Goal: Task Accomplishment & Management: Manage account settings

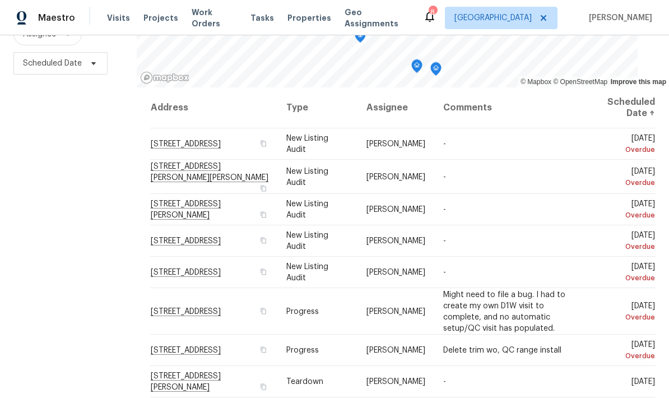
scroll to position [148, 0]
click at [0, 0] on icon at bounding box center [0, 0] width 0 height 0
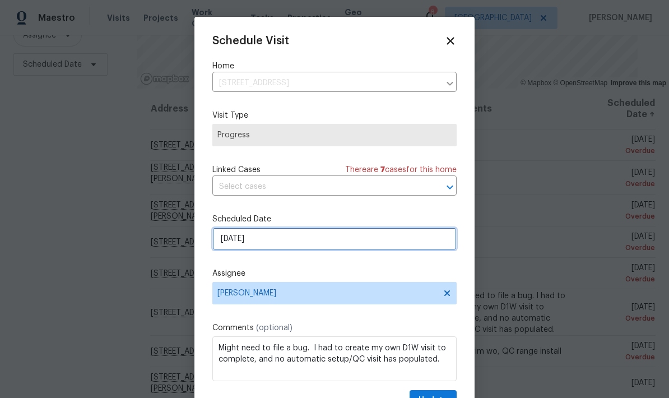
click at [274, 242] on input "[DATE]" at bounding box center [334, 238] width 244 height 22
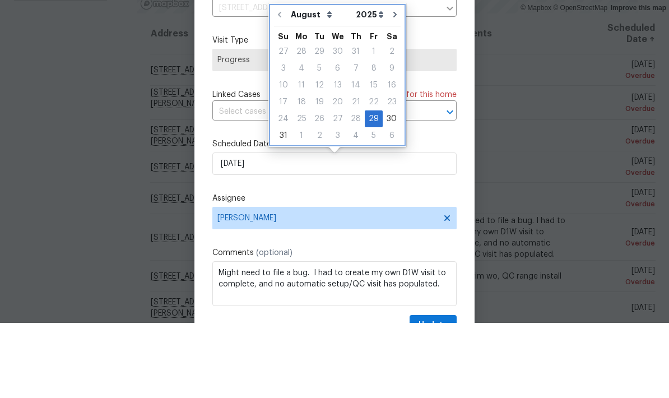
click at [395, 78] on button "Go to next month" at bounding box center [394, 89] width 17 height 22
type input "9/29/2025"
select select "8"
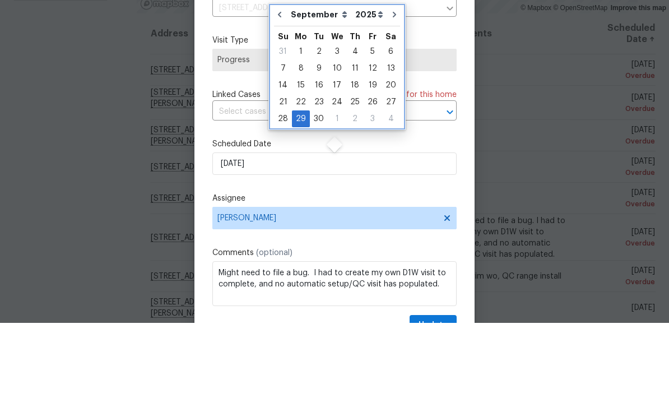
scroll to position [45, 0]
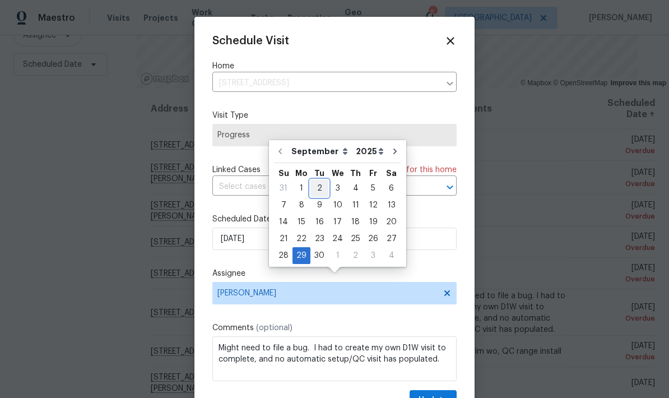
click at [314, 180] on div "2" at bounding box center [319, 188] width 18 height 16
type input "9/2/2025"
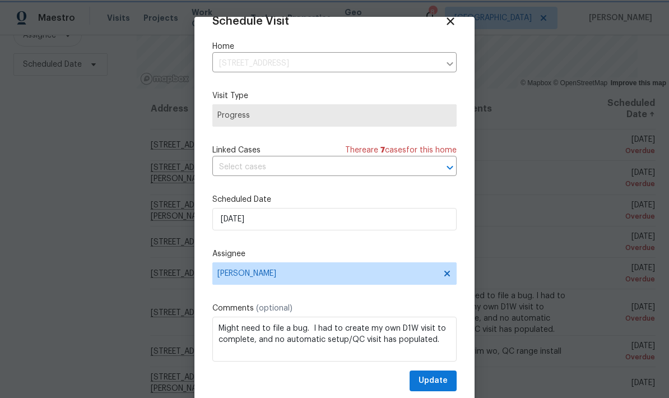
scroll to position [22, 0]
click at [436, 344] on textarea "Might need to file a bug. I had to create my own D1W visit to complete, and no …" at bounding box center [334, 338] width 244 height 45
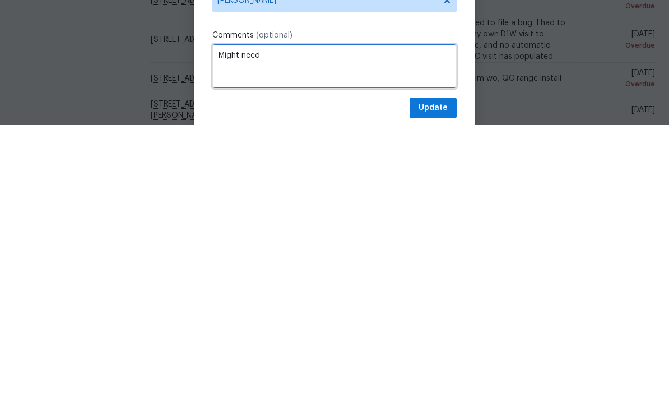
type textarea "Might"
type textarea "Walk house with GC"
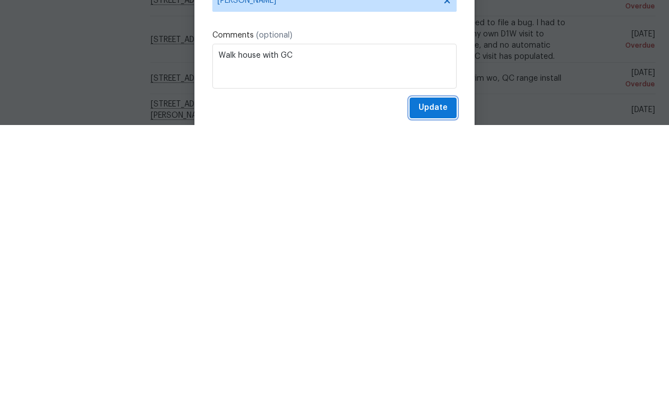
click at [435, 373] on span "Update" at bounding box center [432, 380] width 29 height 14
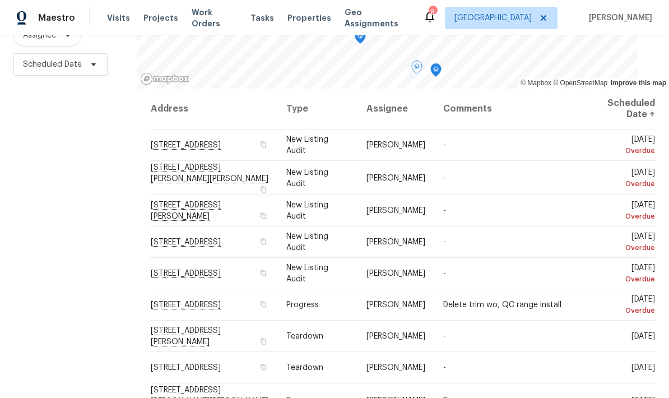
click at [0, 0] on icon at bounding box center [0, 0] width 0 height 0
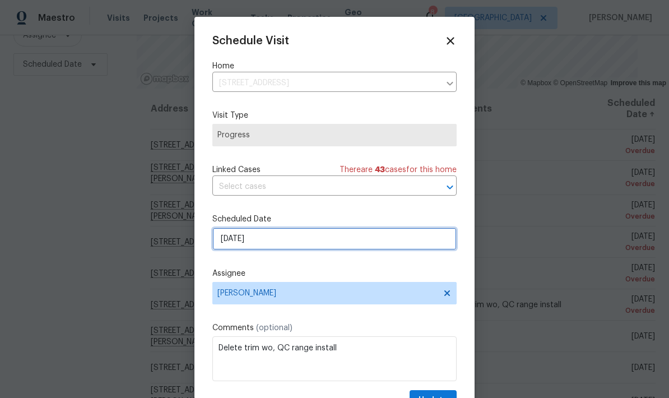
click at [275, 238] on input "[DATE]" at bounding box center [334, 238] width 244 height 22
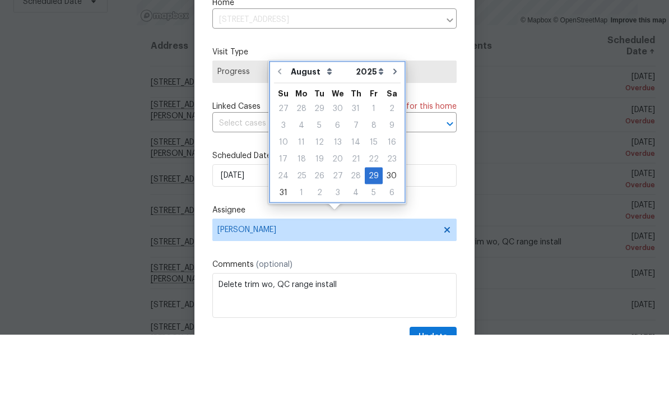
click at [392, 130] on icon "Go to next month" at bounding box center [394, 134] width 9 height 9
type input "9/29/2025"
select select "8"
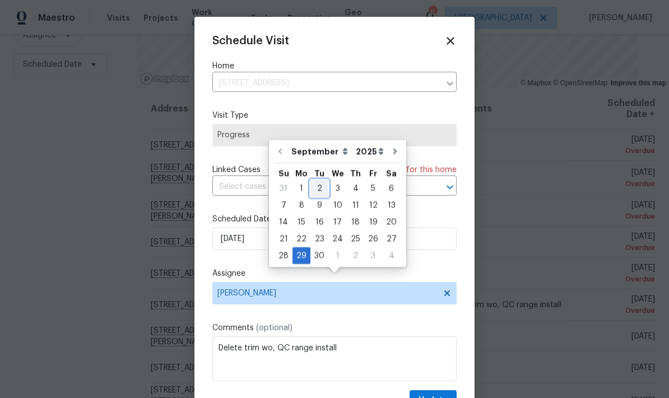
click at [319, 180] on div "2" at bounding box center [319, 188] width 18 height 16
type input "9/2/2025"
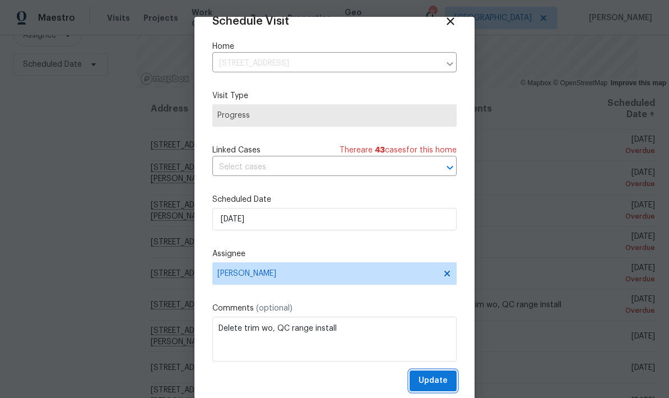
click at [430, 378] on span "Update" at bounding box center [432, 380] width 29 height 14
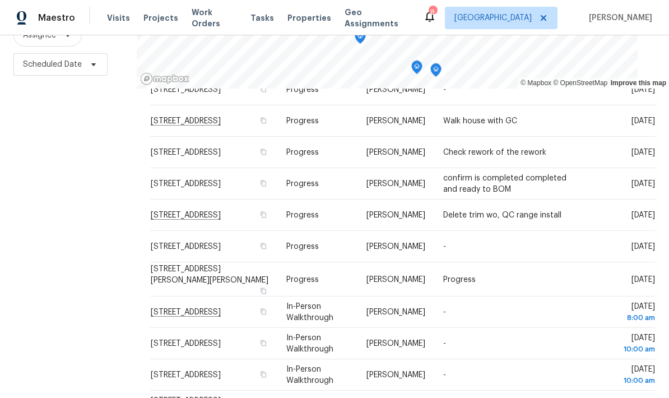
scroll to position [390, 0]
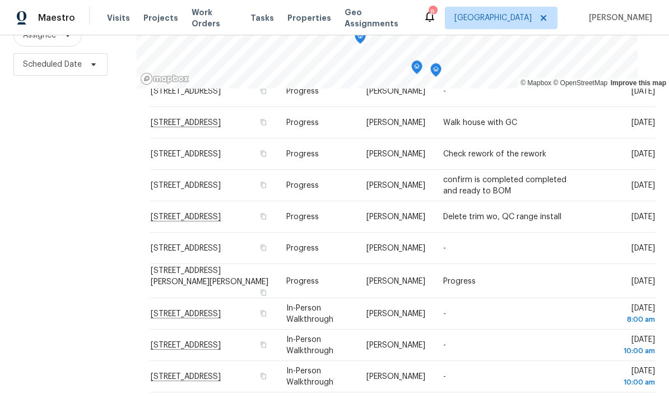
click at [123, 305] on div "Filters Reset ​ Type Assignee Scheduled Date" at bounding box center [68, 163] width 137 height 486
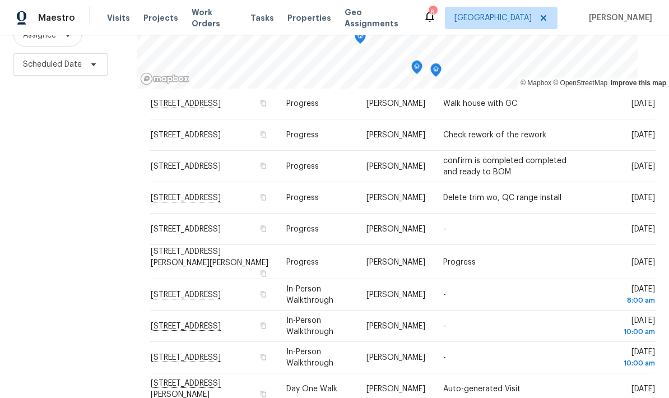
scroll to position [408, 0]
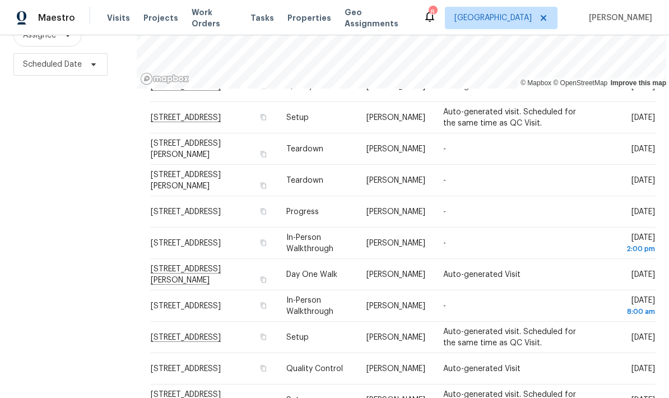
scroll to position [45, 0]
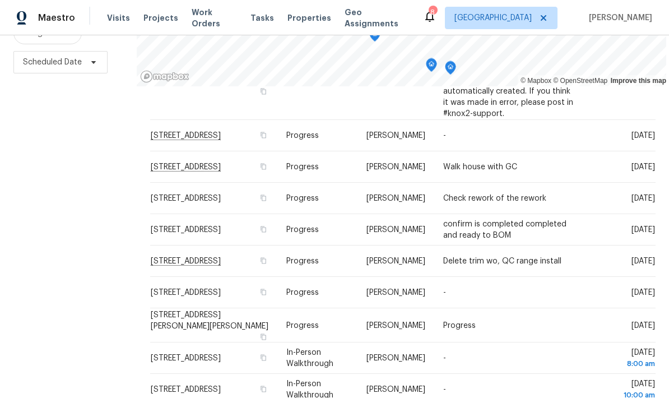
scroll to position [148, 0]
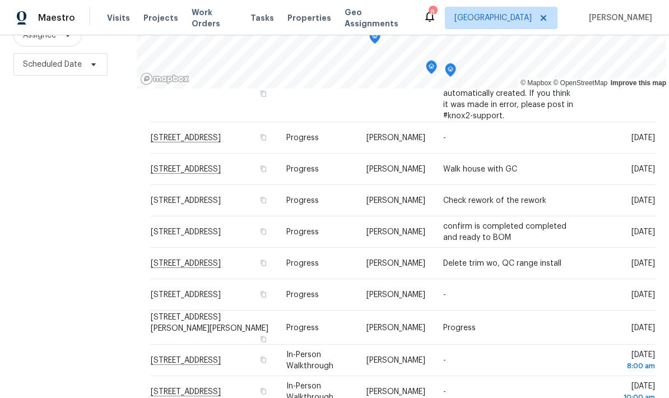
click at [0, 0] on icon at bounding box center [0, 0] width 0 height 0
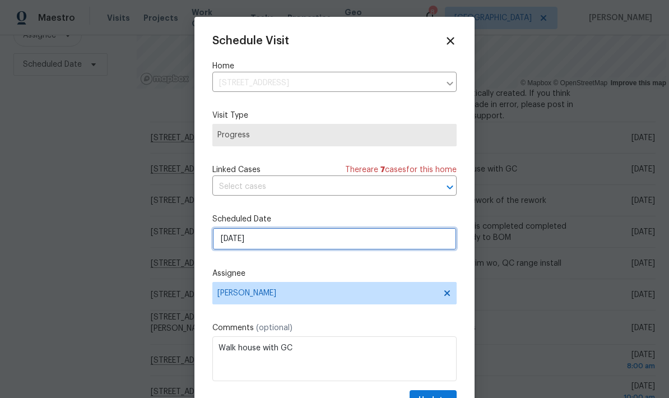
click at [275, 243] on input "9/2/2025" at bounding box center [334, 238] width 244 height 22
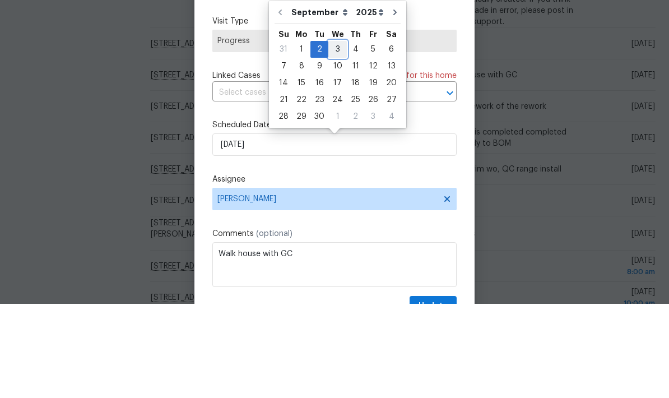
click at [337, 135] on div "3" at bounding box center [337, 143] width 18 height 16
type input "9/3/2025"
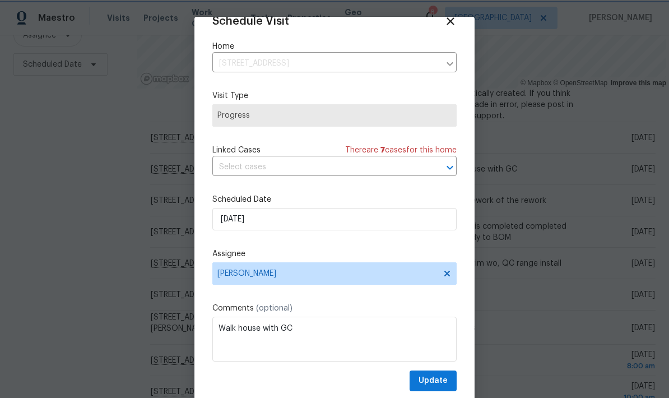
scroll to position [22, 0]
click at [436, 376] on span "Update" at bounding box center [432, 380] width 29 height 14
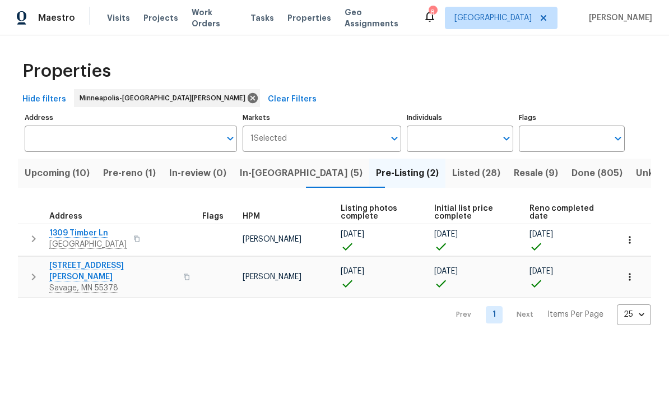
click at [131, 174] on span "Pre-reno (1)" at bounding box center [129, 173] width 53 height 16
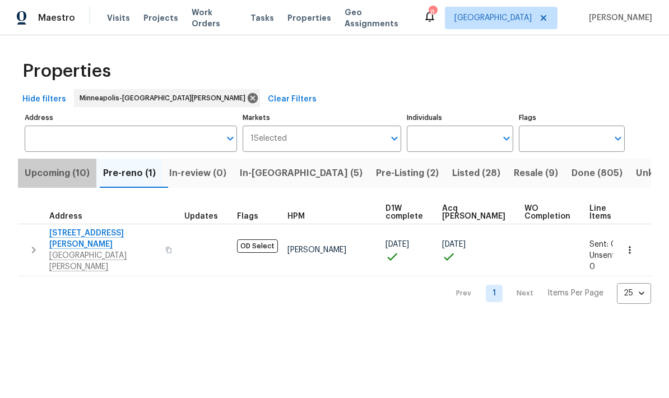
click at [45, 179] on span "Upcoming (10)" at bounding box center [57, 173] width 65 height 16
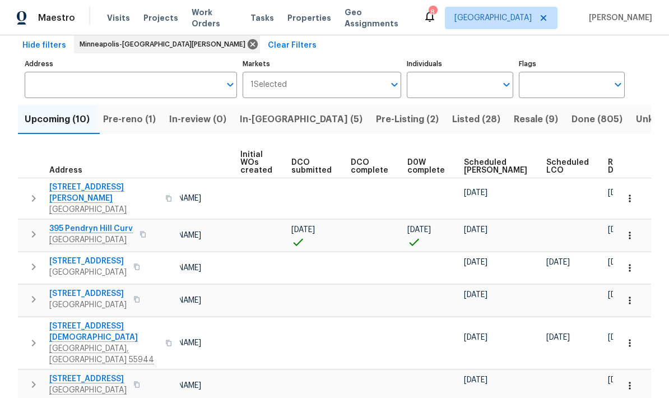
scroll to position [0, 92]
click at [608, 171] on div "Ready Date" at bounding box center [625, 166] width 35 height 16
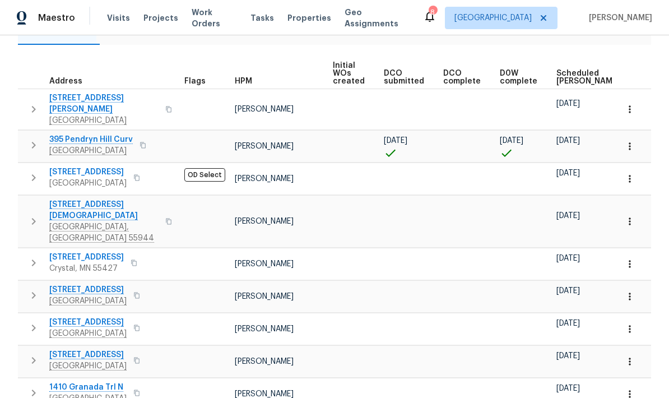
click at [83, 145] on span "Woodbury, MN 55125" at bounding box center [90, 150] width 83 height 11
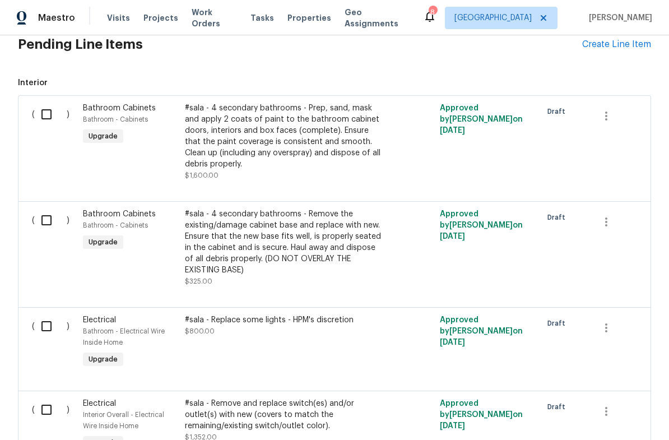
scroll to position [279, 0]
